Goal: Transaction & Acquisition: Purchase product/service

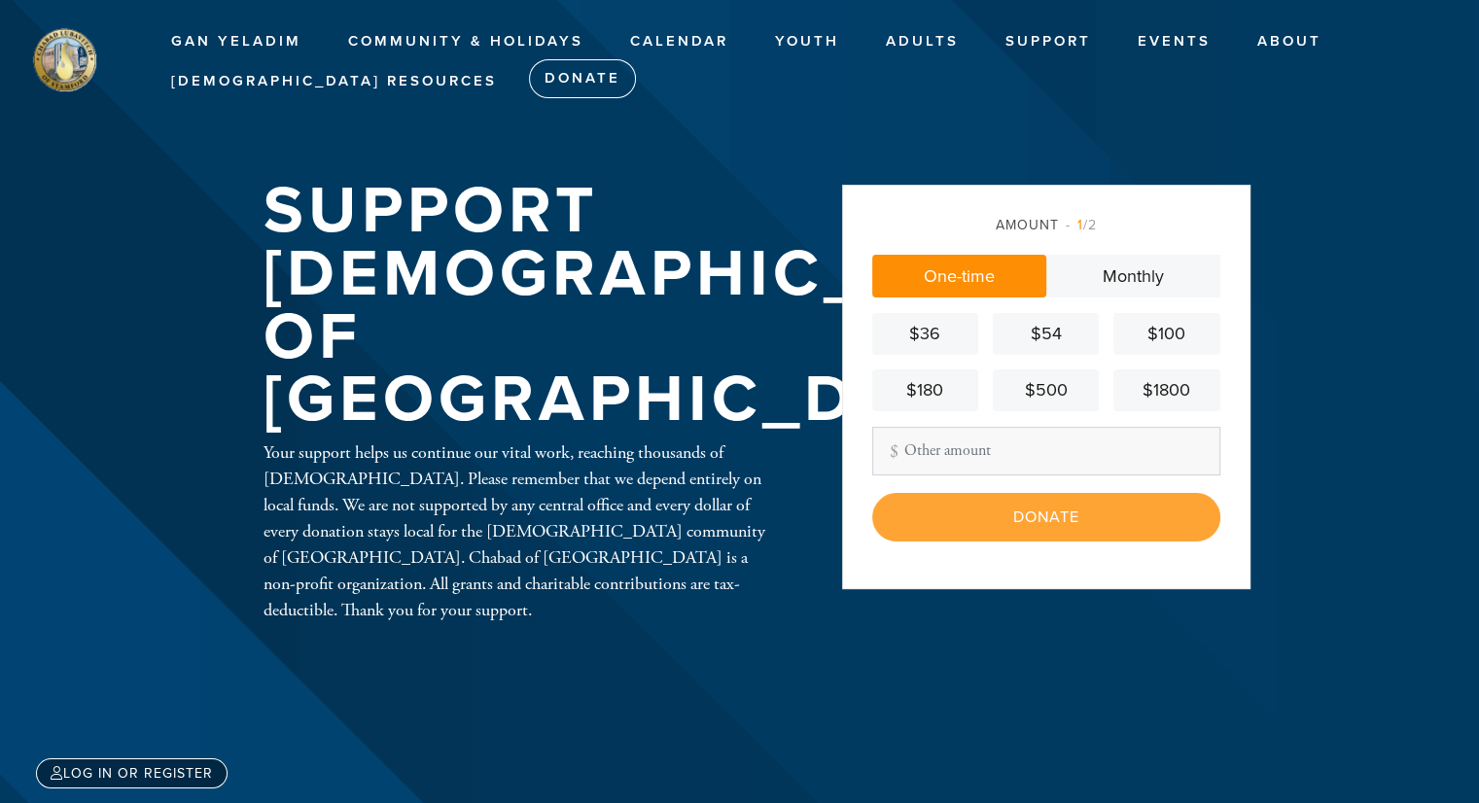
click at [1002, 446] on input "Other Amount" at bounding box center [1046, 451] width 348 height 49
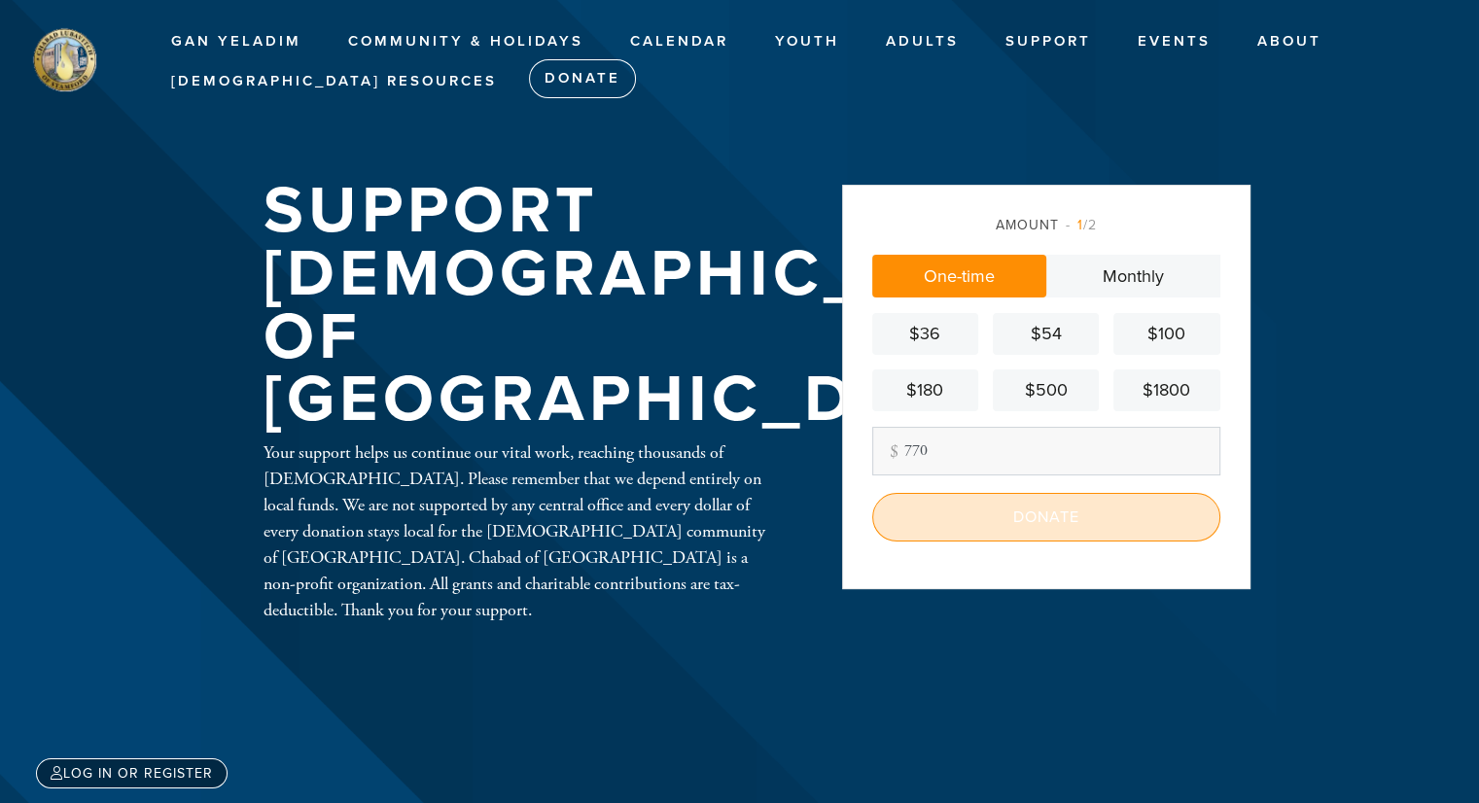
type input "770"
click at [1008, 515] on input "Donate" at bounding box center [1046, 517] width 348 height 49
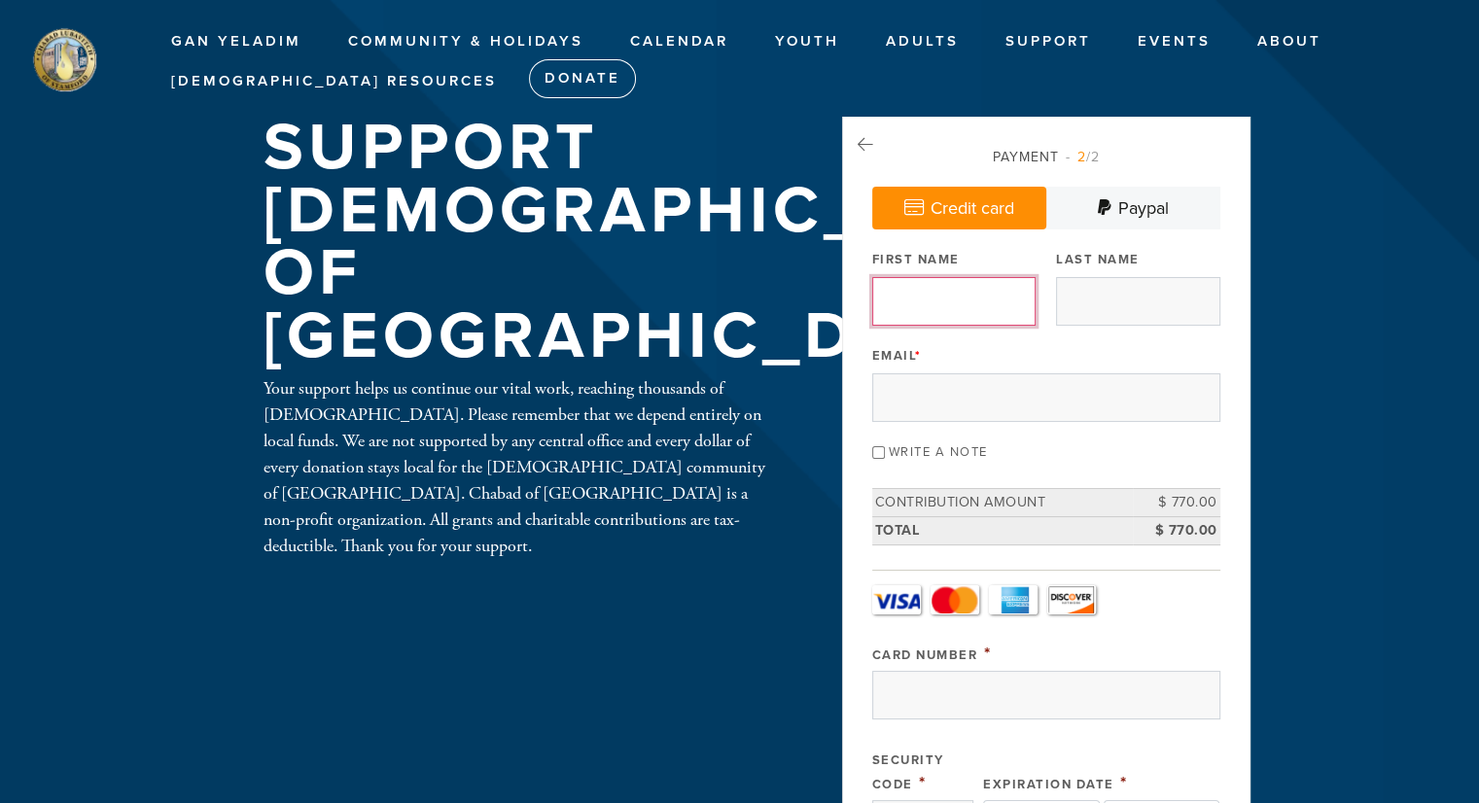
click at [994, 295] on input "First Name" at bounding box center [953, 301] width 163 height 49
type input "[PERSON_NAME]"
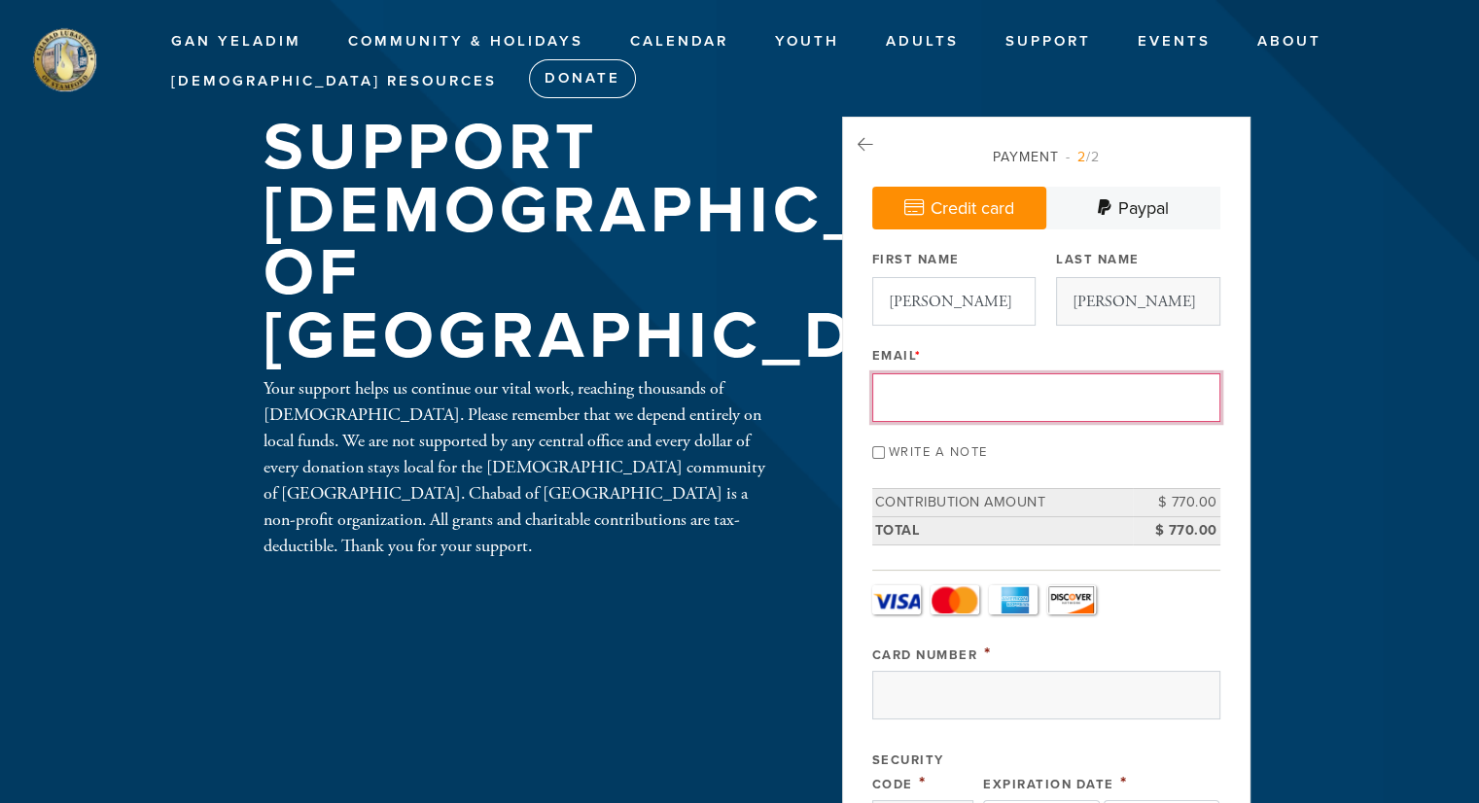
type input "[EMAIL_ADDRESS][DOMAIN_NAME]"
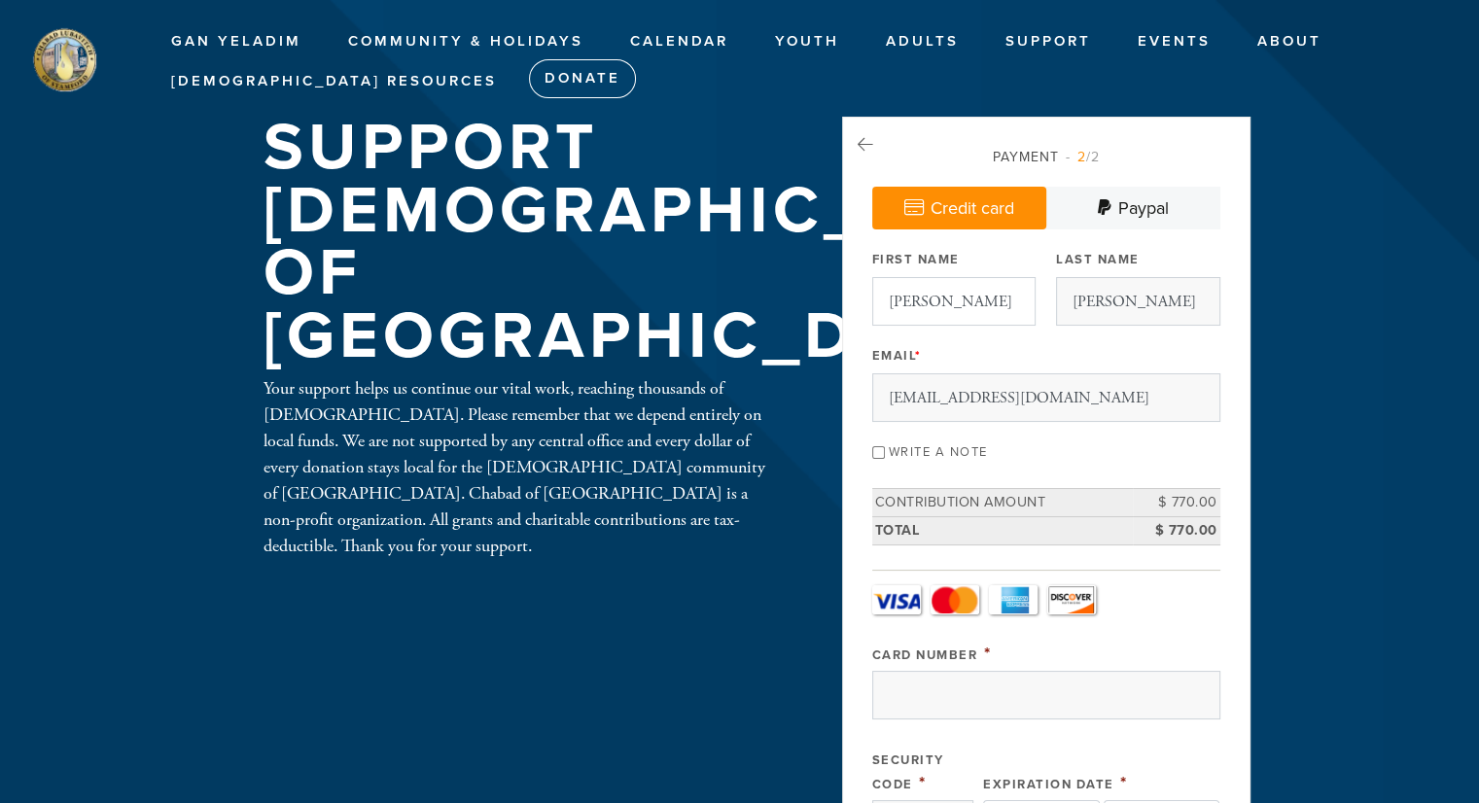
type input "[STREET_ADDRESS]"
type input "[GEOGRAPHIC_DATA]"
type input "CT"
type input "06905"
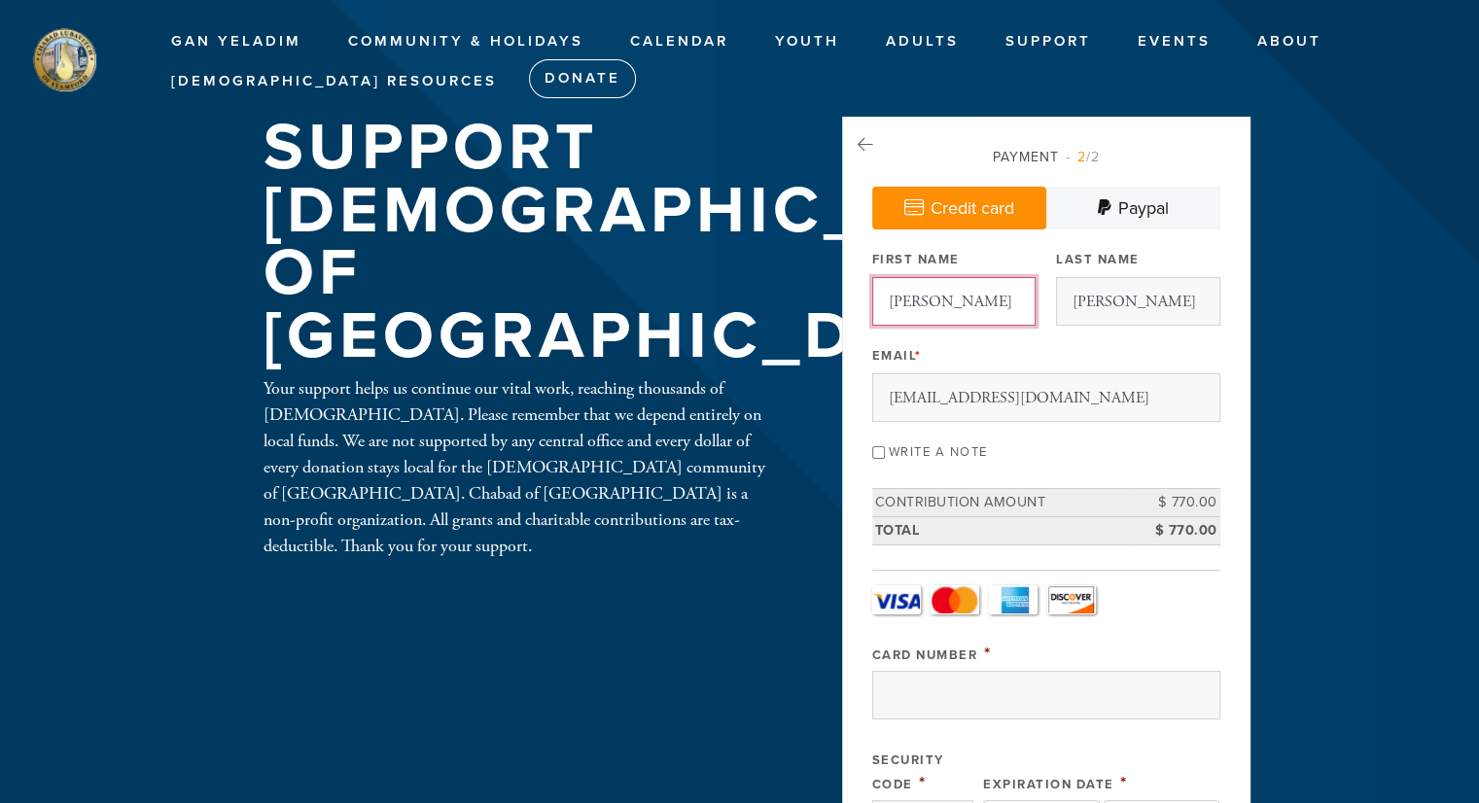
scroll to position [966, 0]
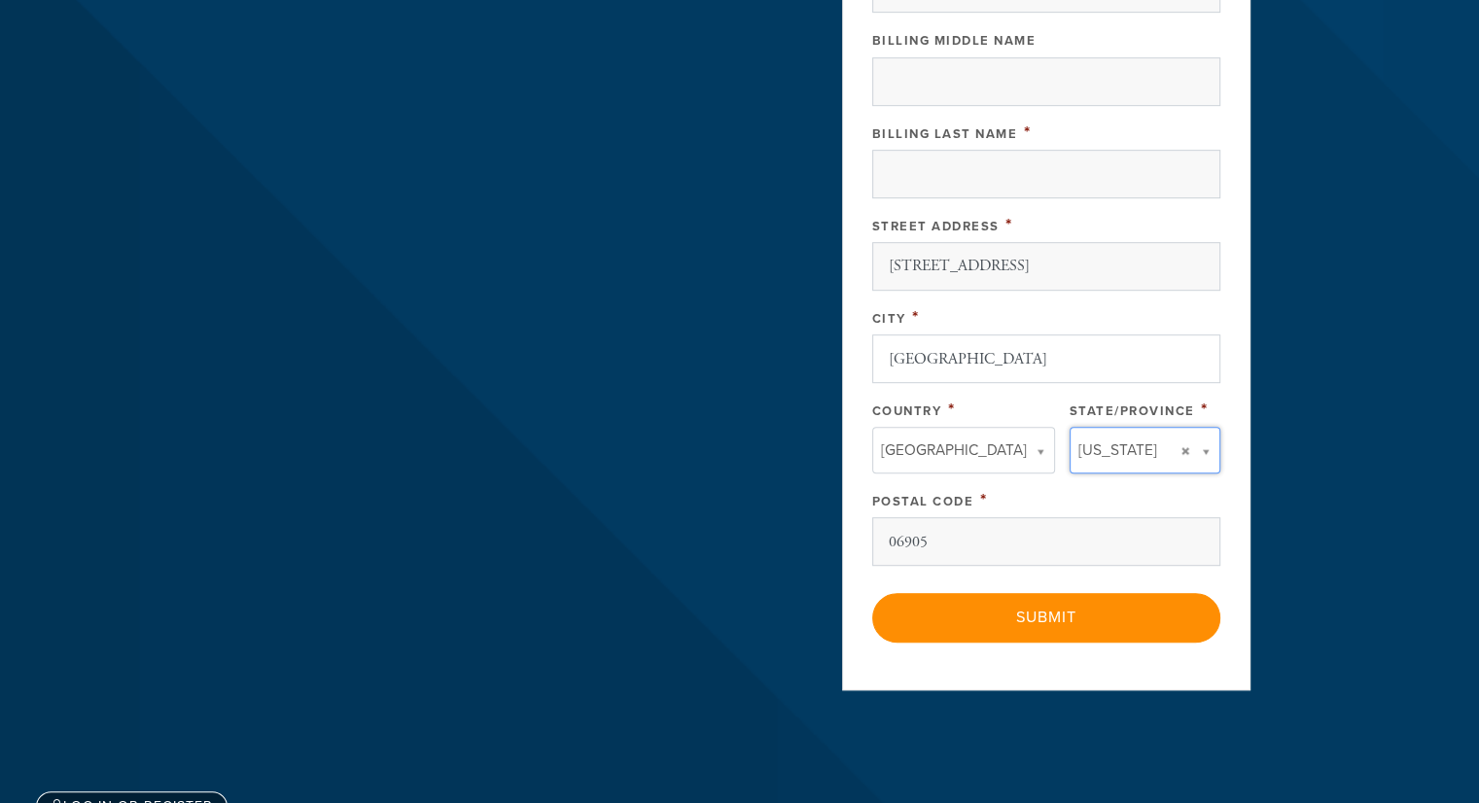
type input "CT"
type input "[GEOGRAPHIC_DATA]"
click at [1018, 215] on div "Street Address *" at bounding box center [1046, 225] width 348 height 24
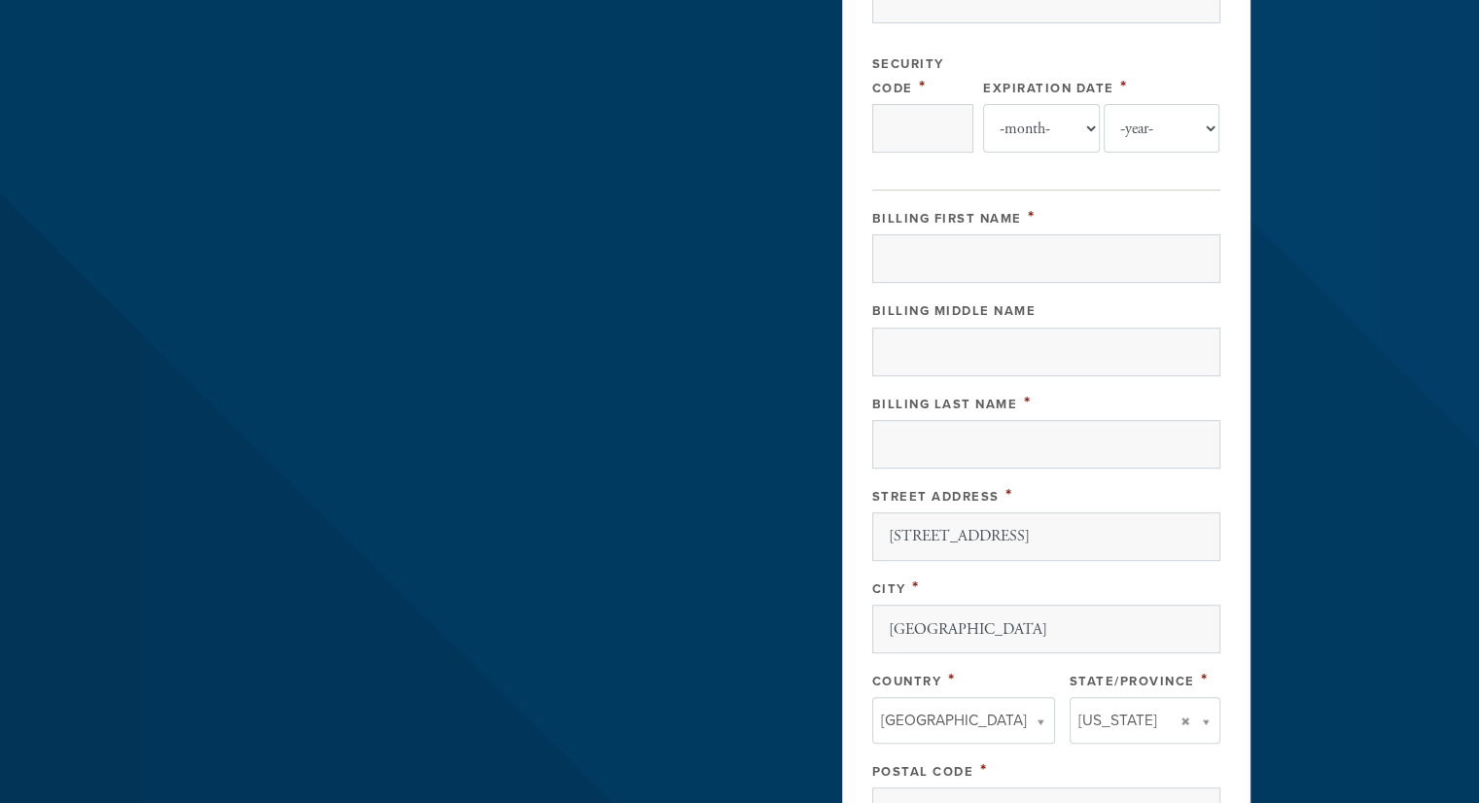
scroll to position [616, 0]
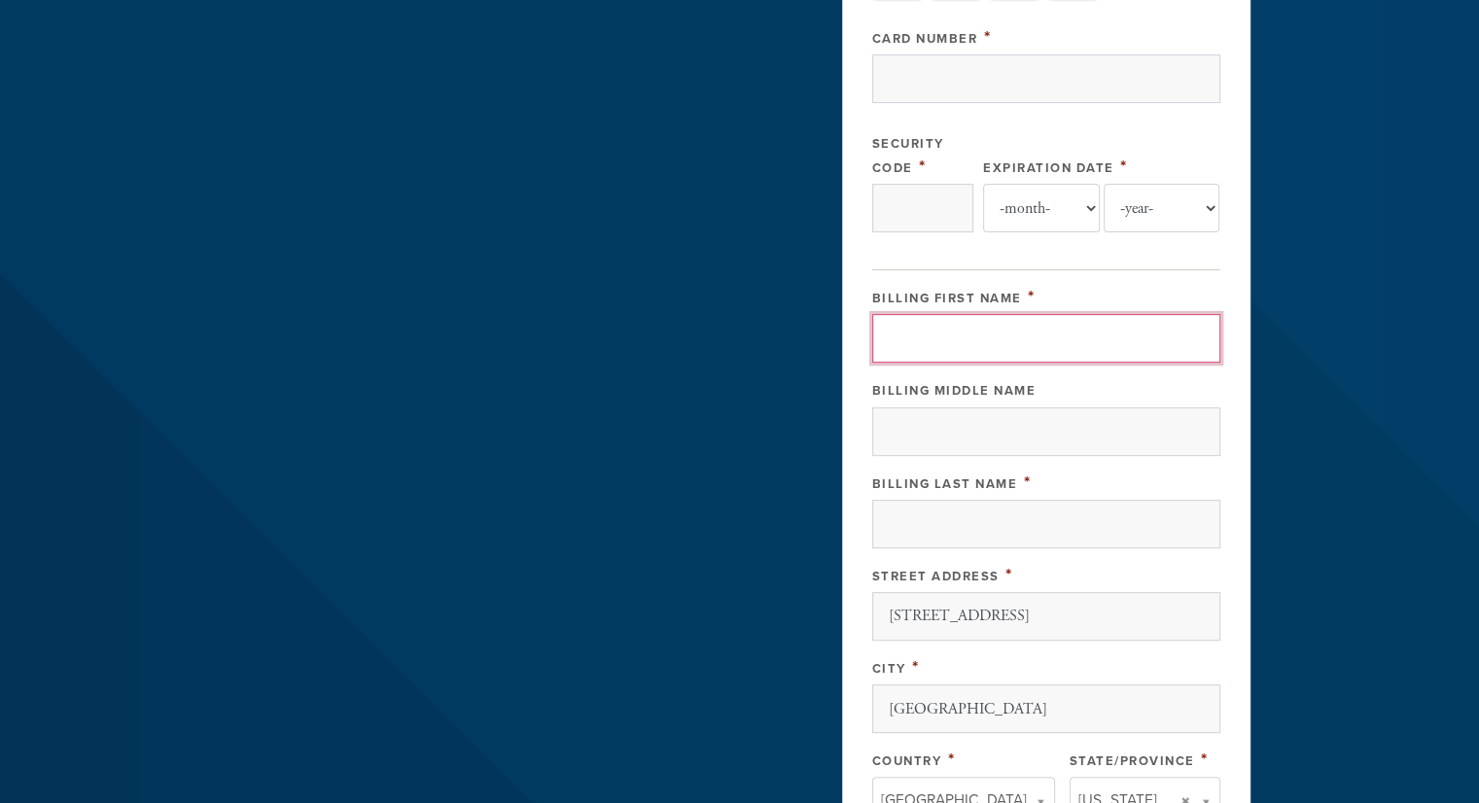
click at [957, 323] on input "Billing First Name" at bounding box center [1046, 338] width 348 height 49
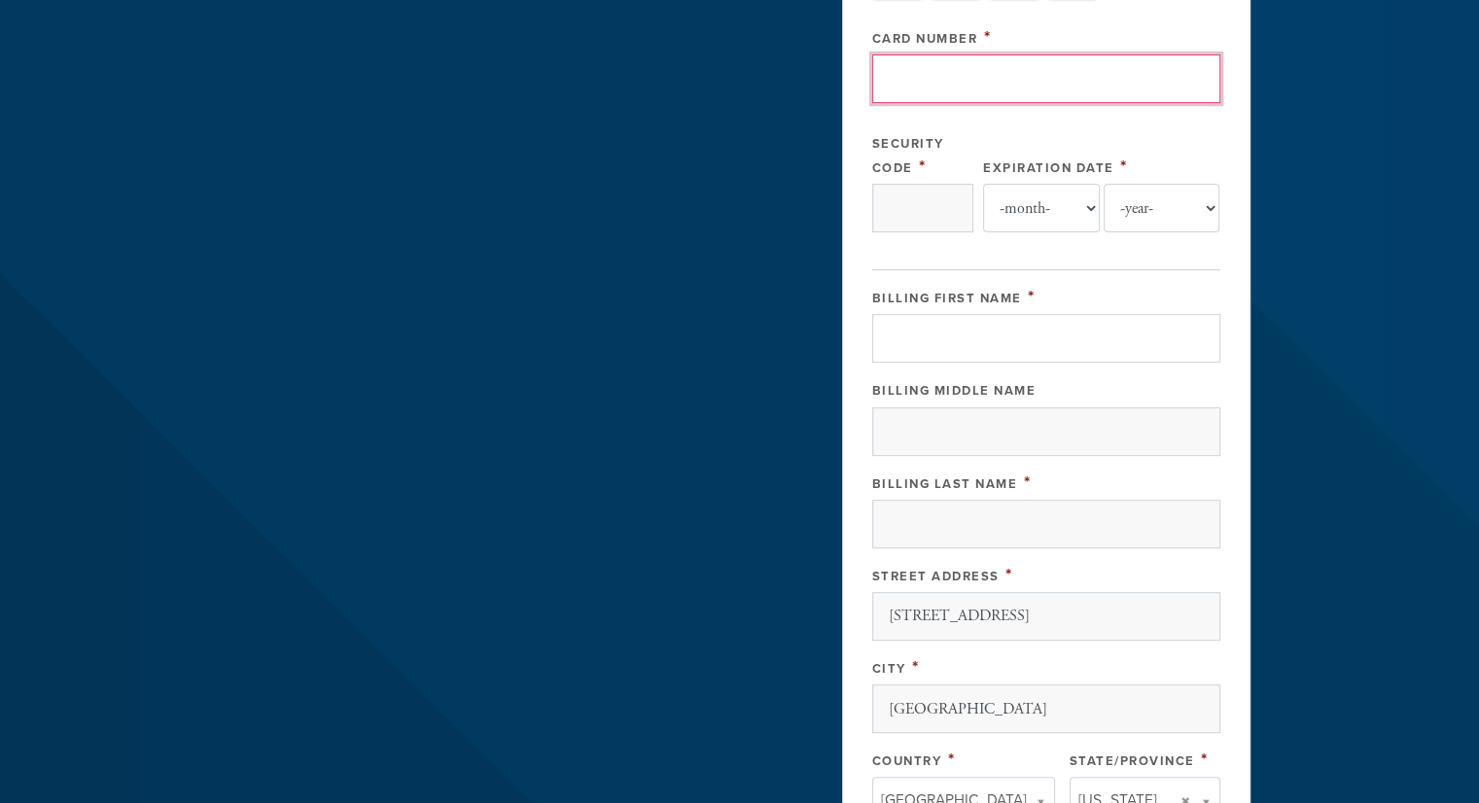
type input "[CREDIT_CARD_NUMBER]"
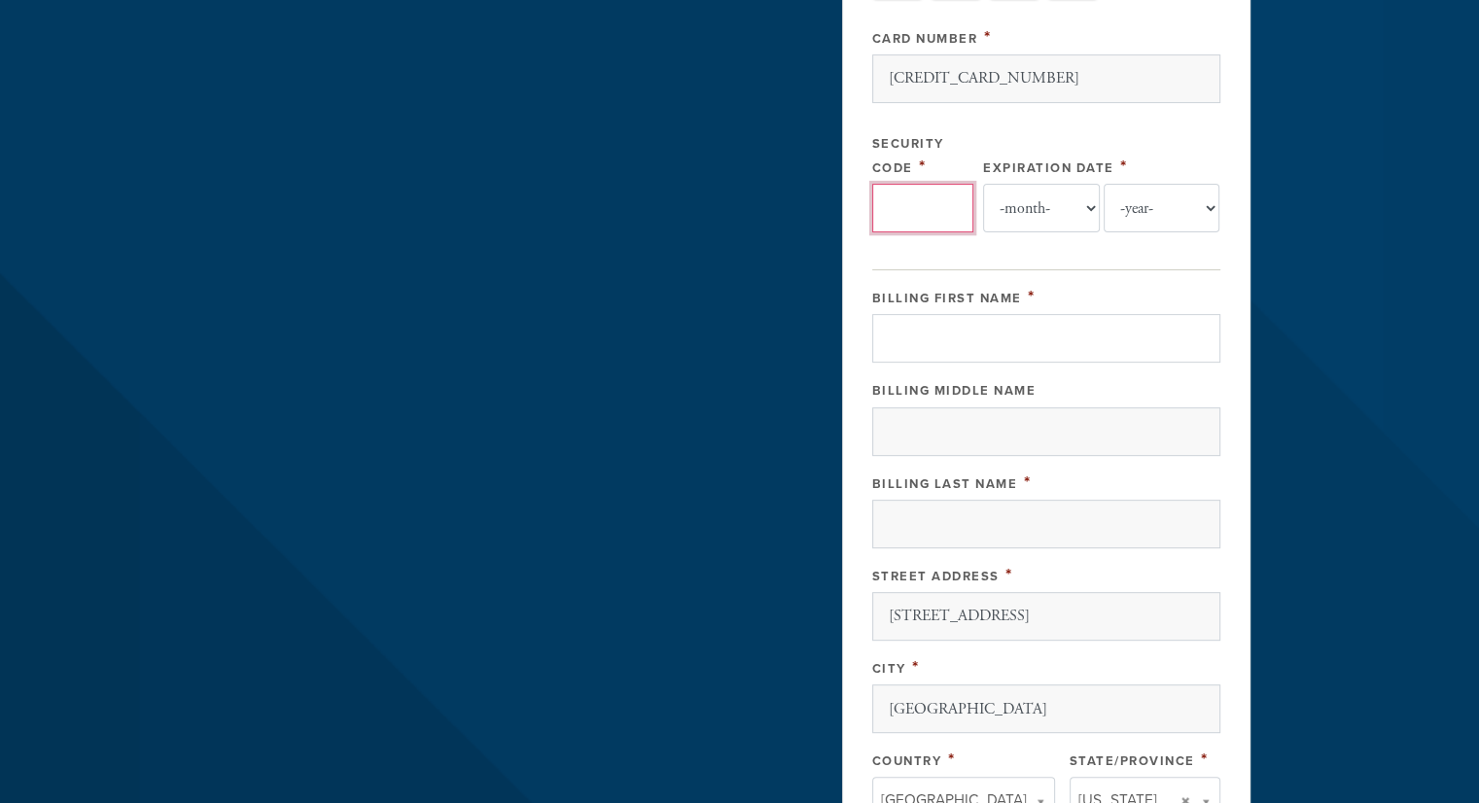
type input "528"
select select "7"
select select "2028"
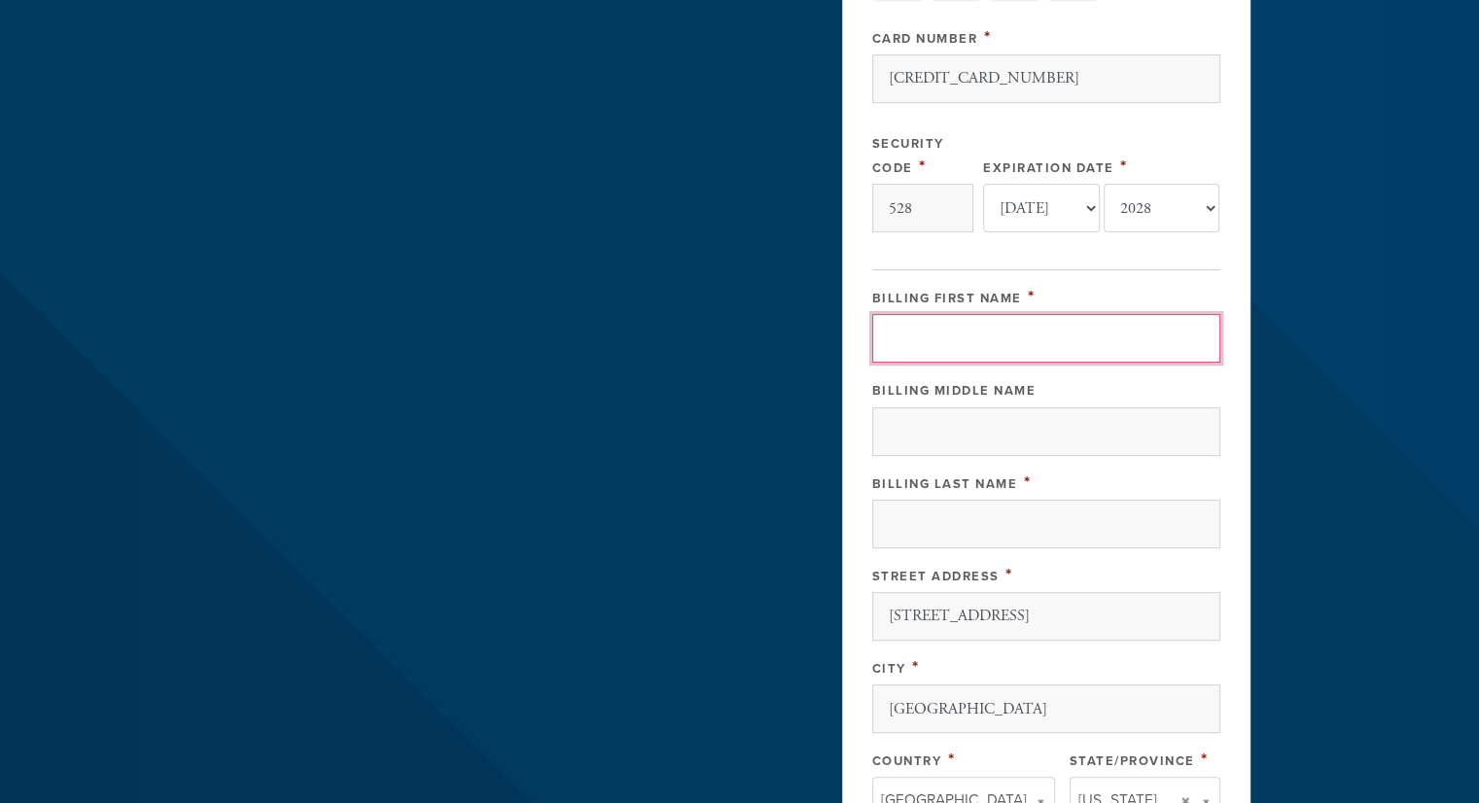
type input "[PERSON_NAME]"
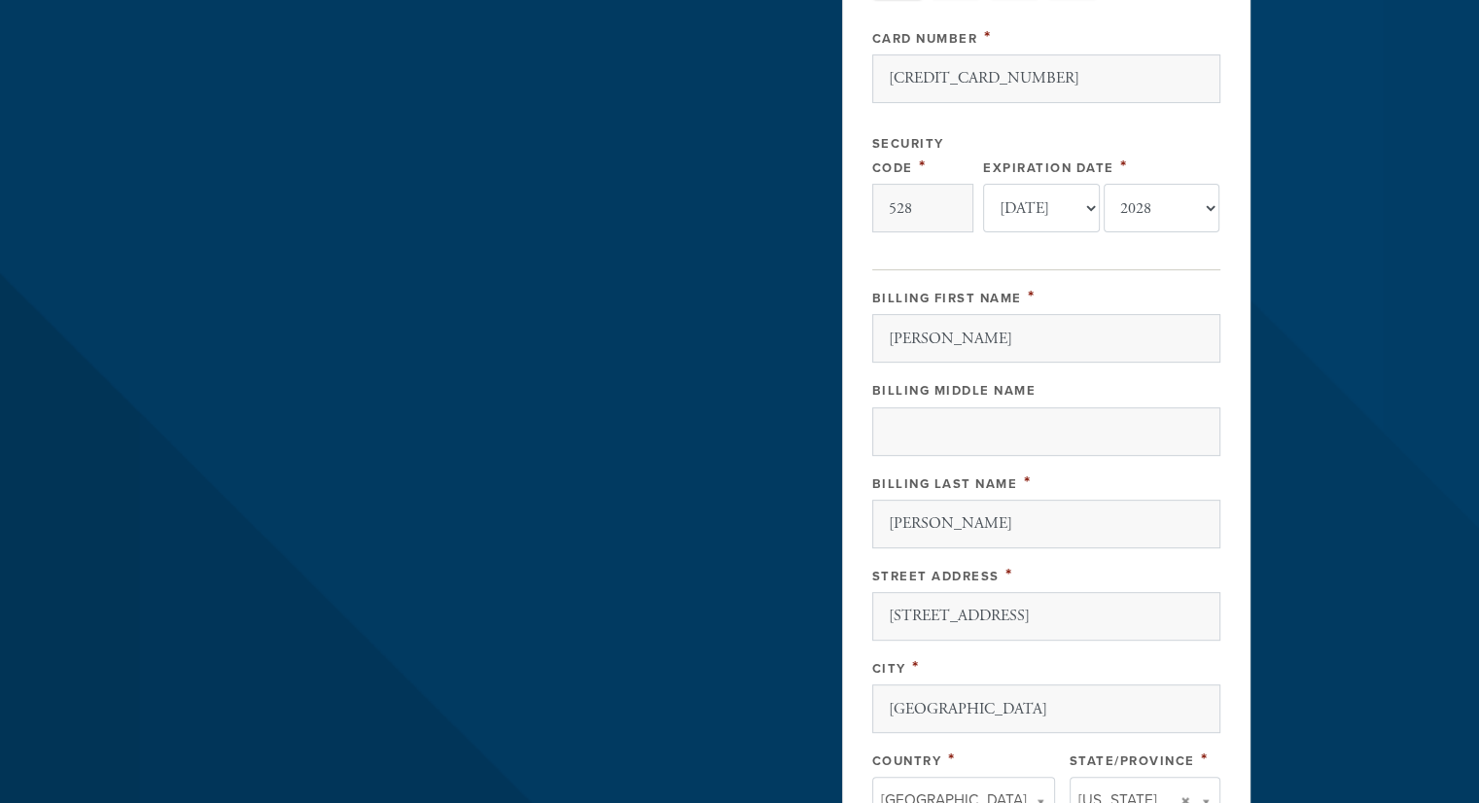
click at [1042, 269] on fieldset "Billing Name and Address Billing First Name * [PERSON_NAME] Billing Middle Name…" at bounding box center [1046, 597] width 348 height 656
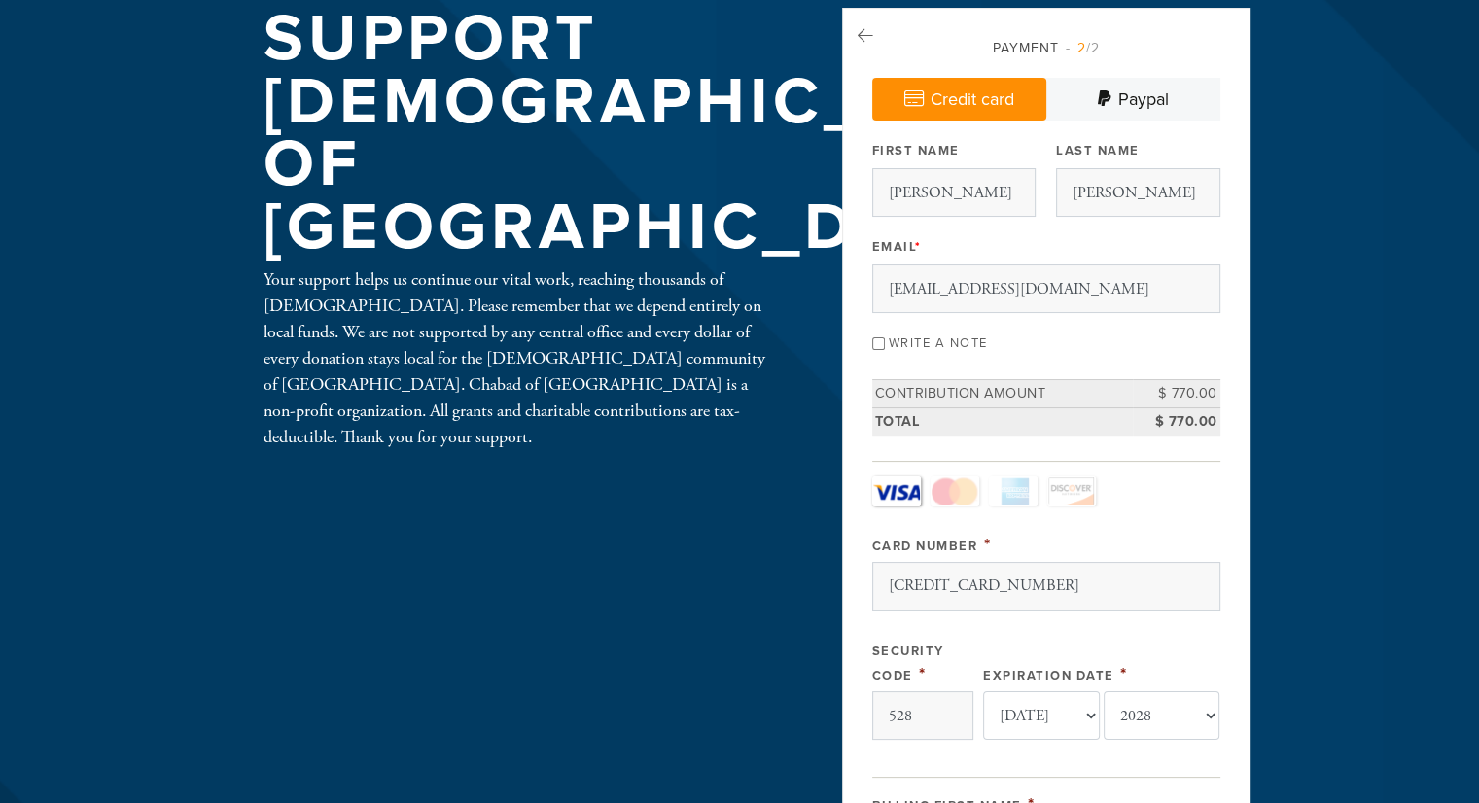
scroll to position [111, 0]
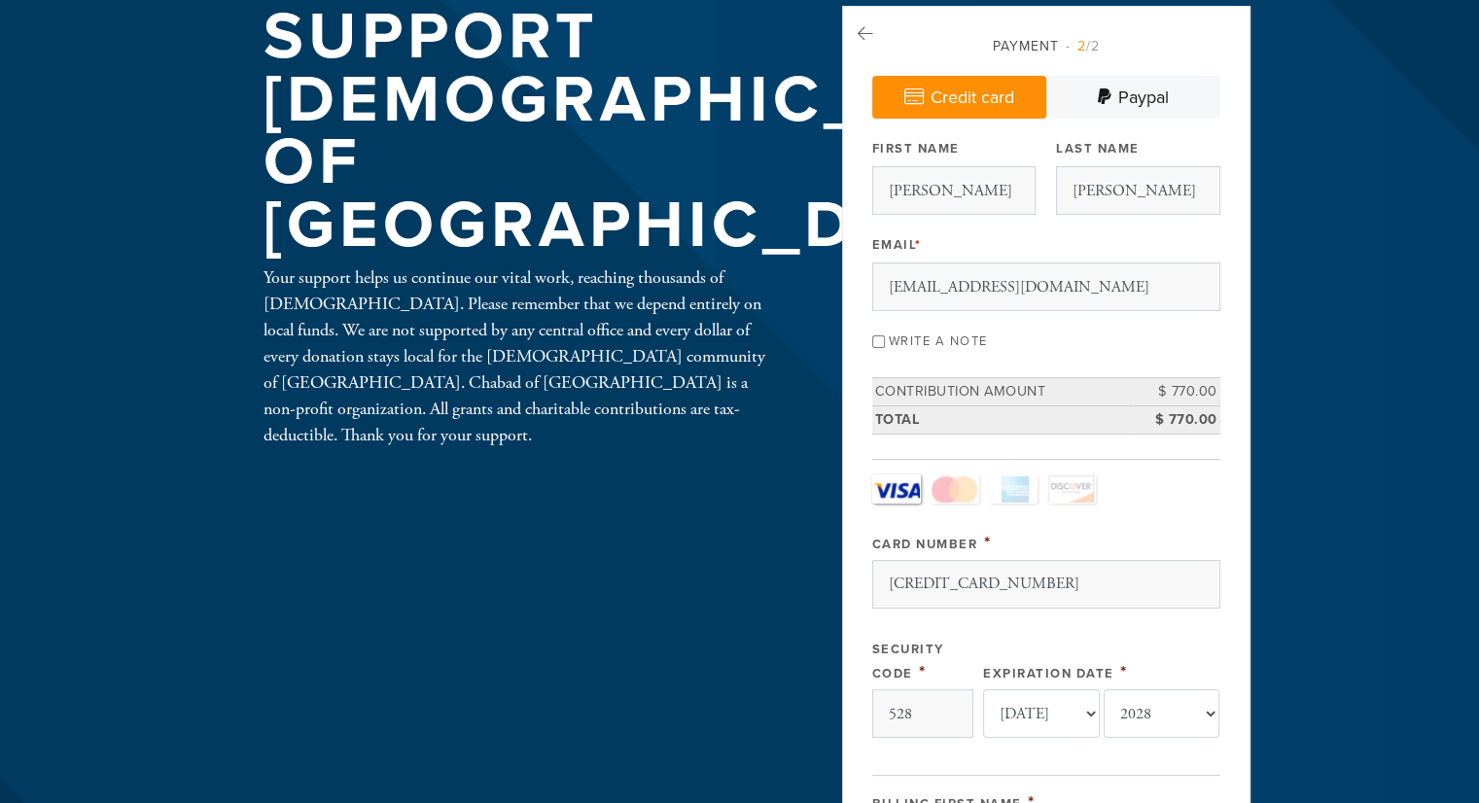
click at [913, 334] on label "Write a note" at bounding box center [938, 342] width 99 height 16
click at [885, 335] on input "Write a note" at bounding box center [878, 341] width 13 height 13
checkbox input "true"
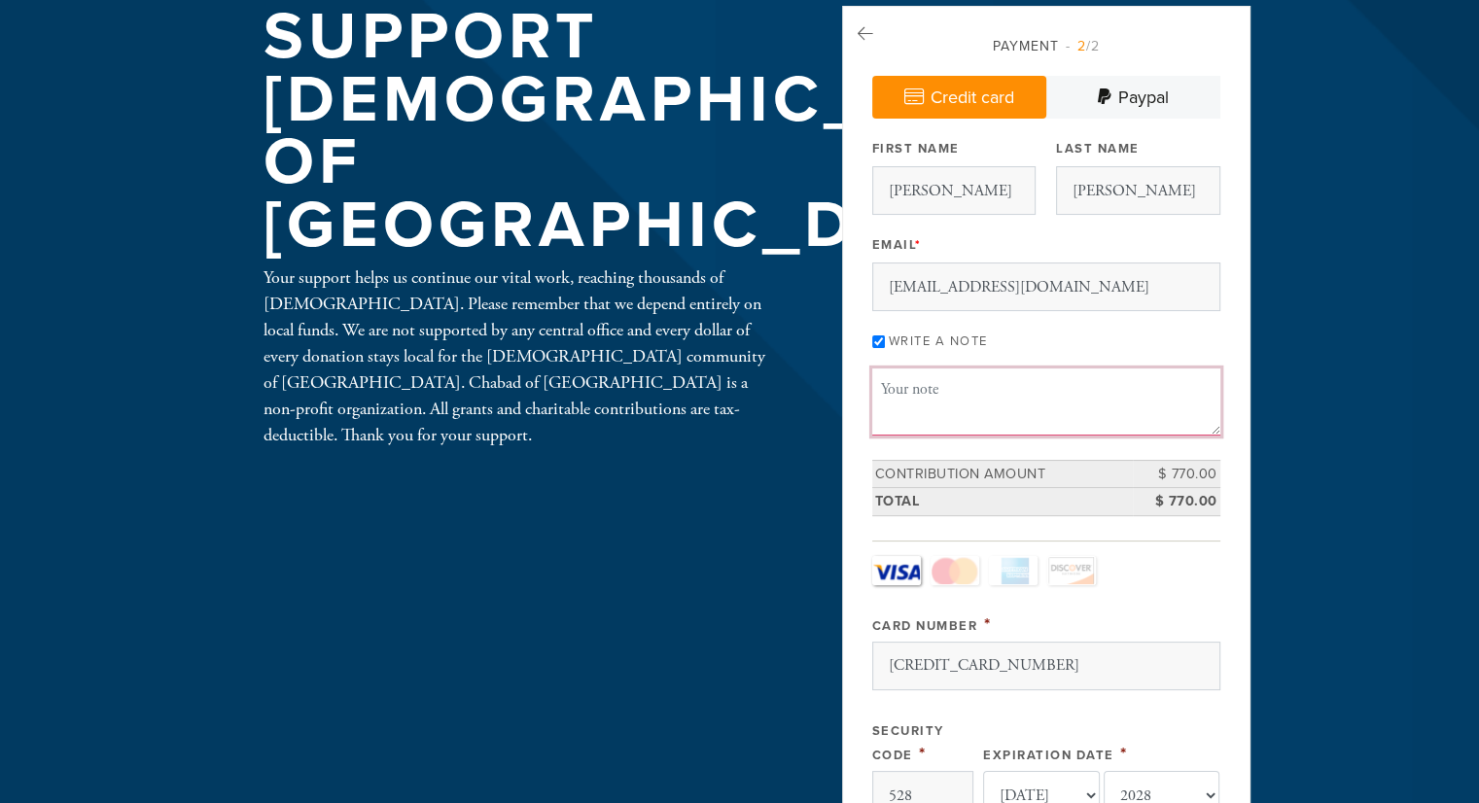
click at [1035, 410] on textarea "Message or dedication" at bounding box center [1046, 402] width 348 height 66
paste textarea "Pre Hakafot Chips, dips & Meat boards"
type textarea "Pre Hakafot Chips, dips & Meat boards"
click at [1082, 334] on div "Write a note" at bounding box center [1046, 340] width 348 height 26
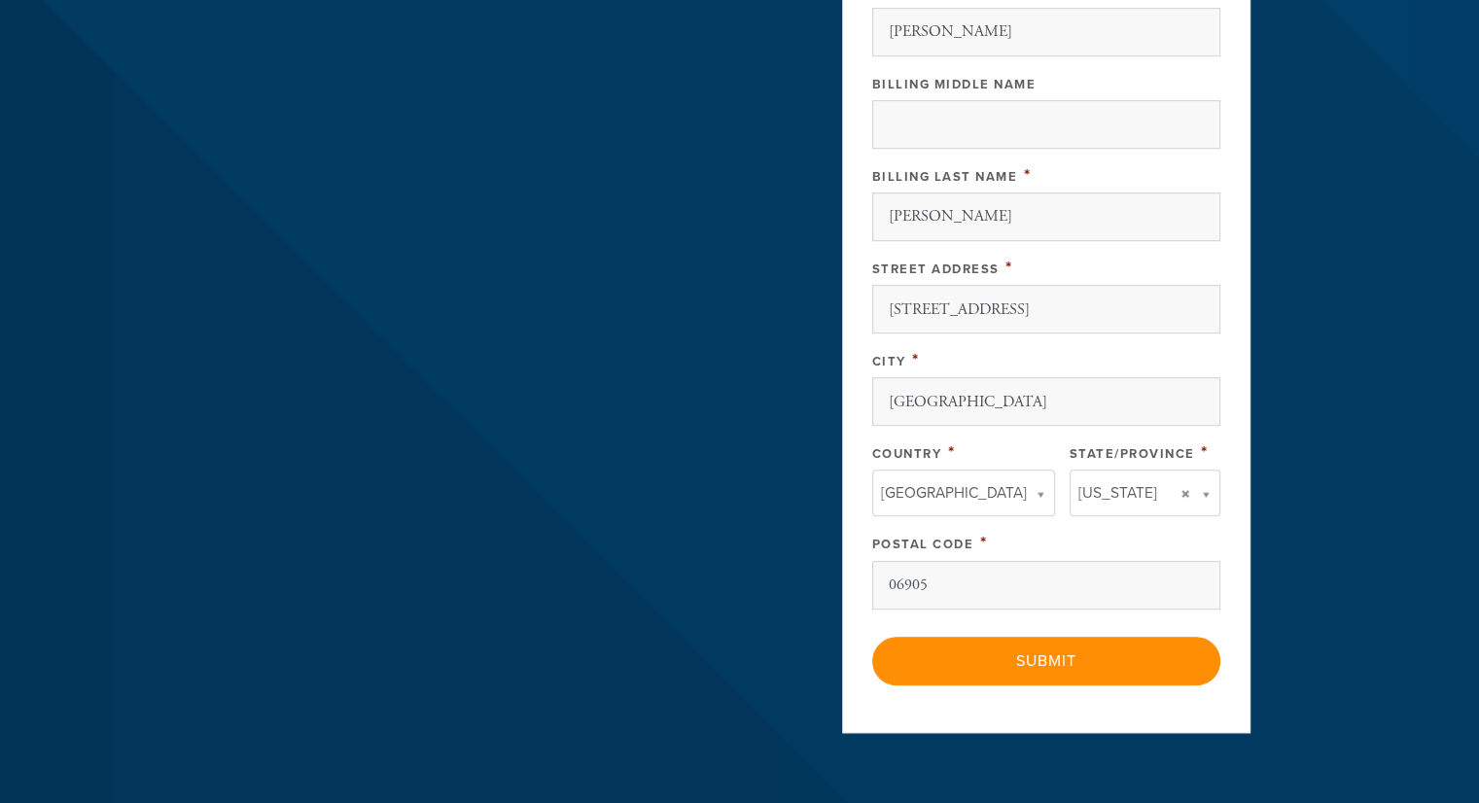
scroll to position [966, 0]
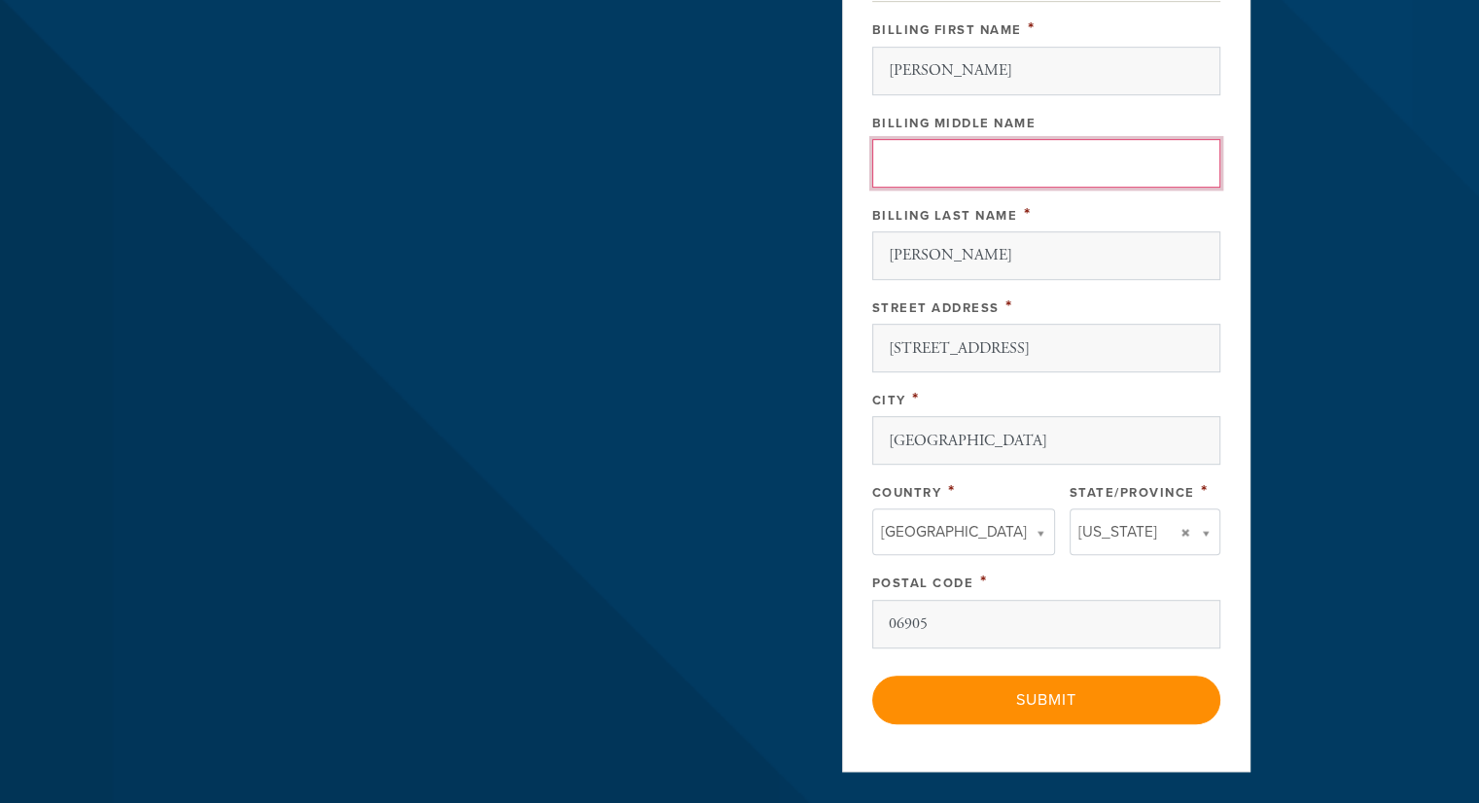
click at [1046, 164] on input "Billing Middle Name" at bounding box center [1046, 163] width 348 height 49
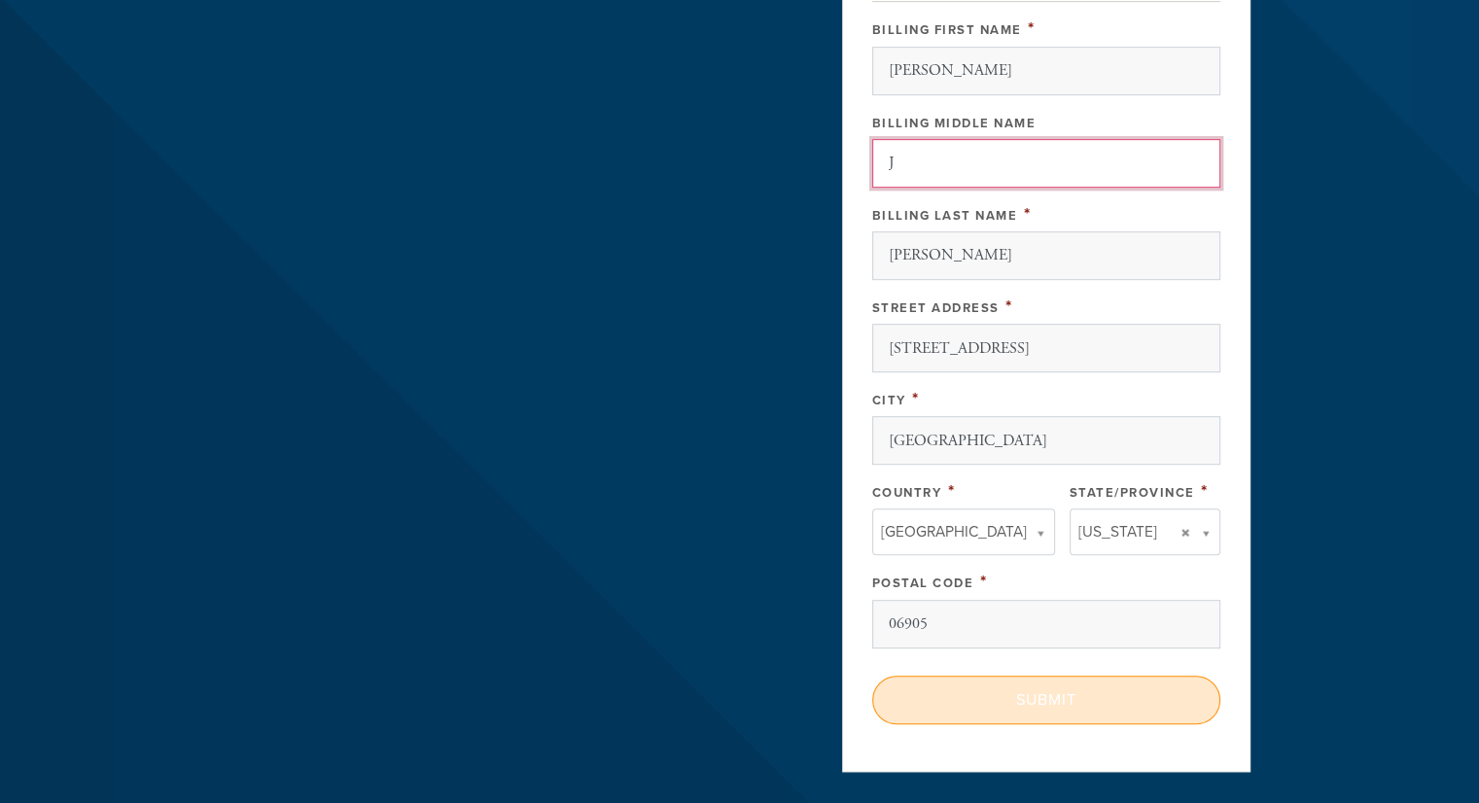
type input "J"
click at [1027, 699] on input "Submit" at bounding box center [1046, 700] width 348 height 49
